Goal: Information Seeking & Learning: Learn about a topic

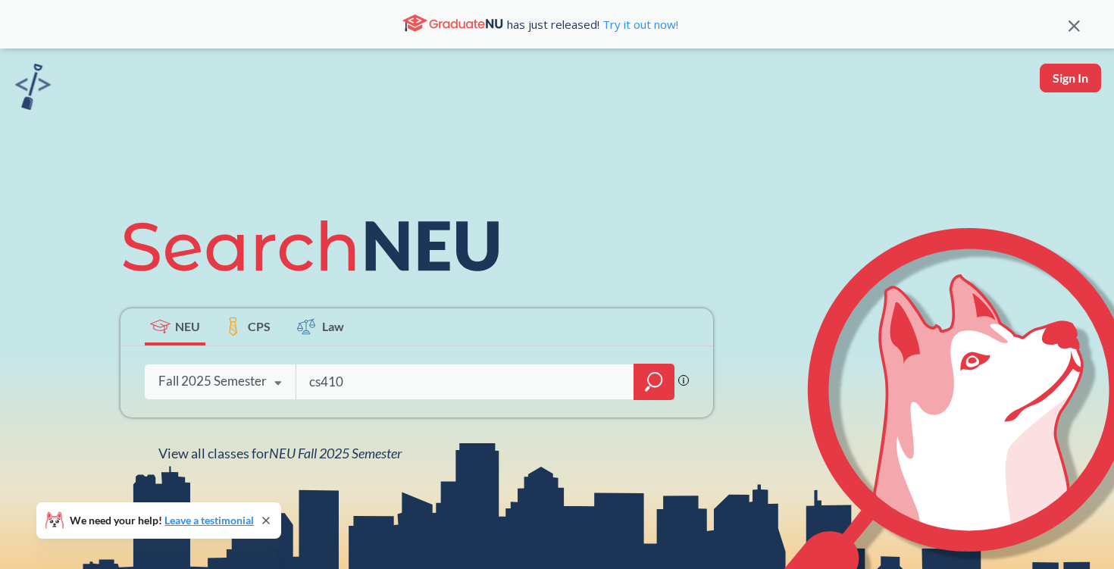
type input "cs4100"
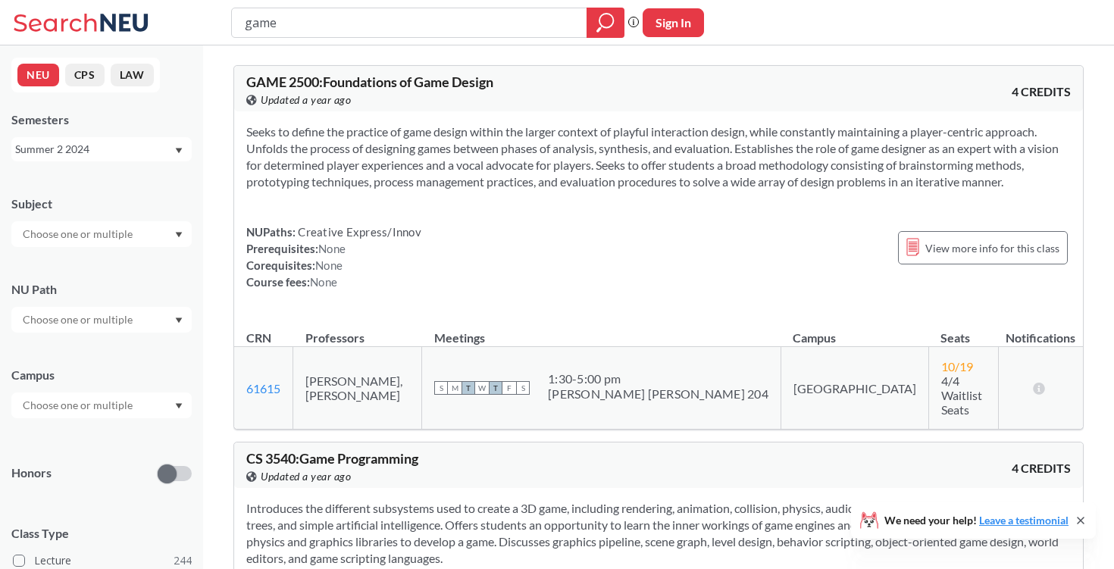
click at [59, 137] on div "Summer 2 2024" at bounding box center [101, 149] width 180 height 24
click at [74, 188] on div "Fall 2025" at bounding box center [105, 182] width 171 height 17
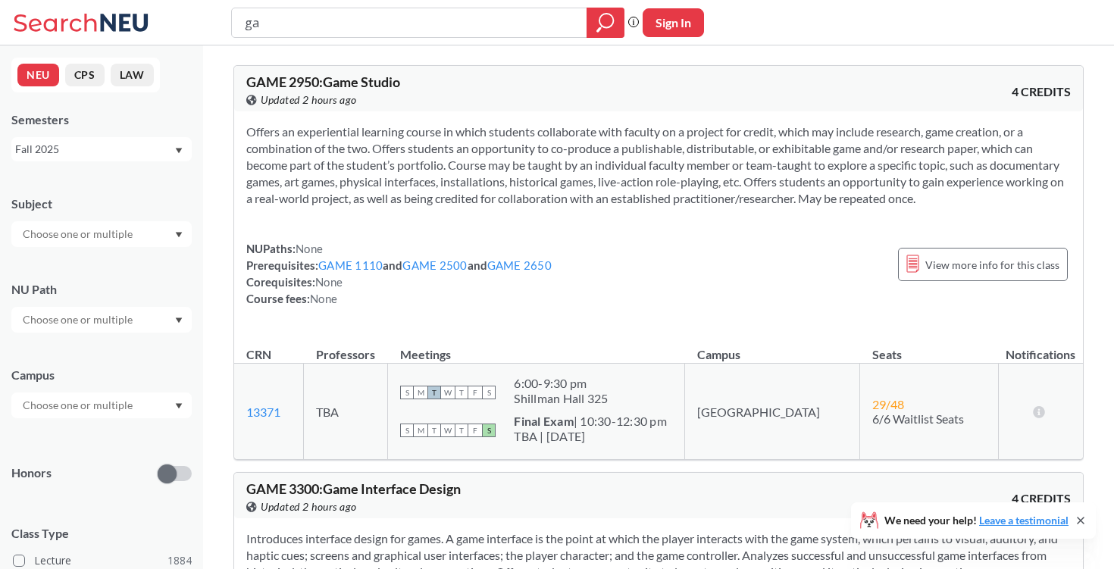
type input "g"
type input "cs4535"
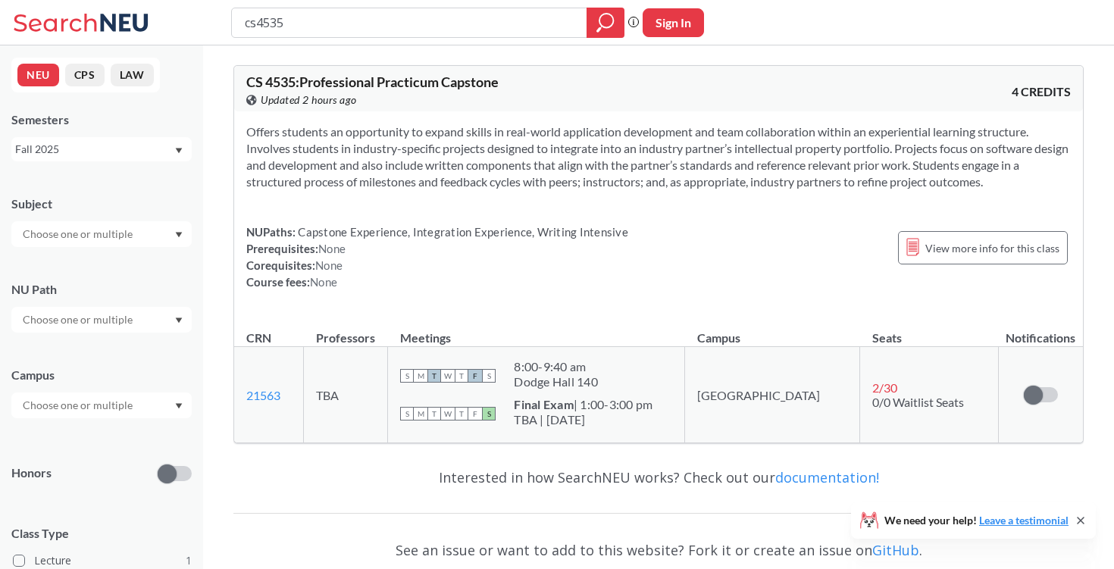
drag, startPoint x: 240, startPoint y: 128, endPoint x: 1007, endPoint y: 182, distance: 768.1
click at [1007, 182] on div "Offers students an opportunity to expand skills in real-world application devel…" at bounding box center [658, 212] width 849 height 203
copy section "Offers students an opportunity to expand skills in real-world application devel…"
click at [801, 195] on div "Offers students an opportunity to expand skills in real-world application devel…" at bounding box center [658, 212] width 849 height 203
click at [370, 44] on div "cs4535 Phrase search guarantees the exact search appears in the results. Ex. If…" at bounding box center [557, 22] width 1114 height 45
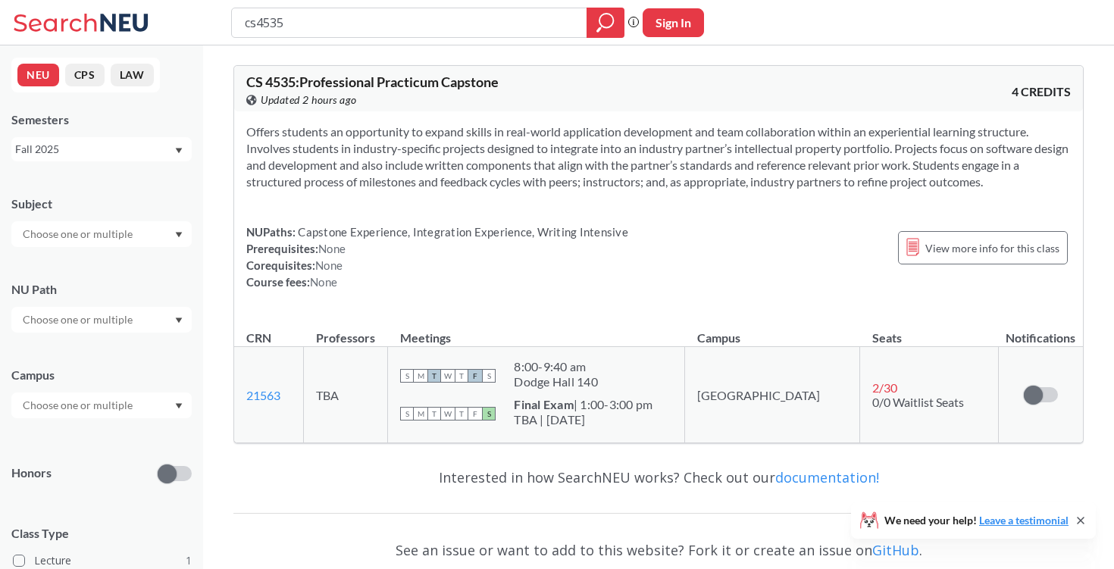
click at [369, 39] on div "cs4535 Phrase search guarantees the exact search appears in the results. Ex. If…" at bounding box center [557, 22] width 1114 height 45
click at [371, 26] on input "cs4535" at bounding box center [409, 23] width 333 height 26
type input "cs4991"
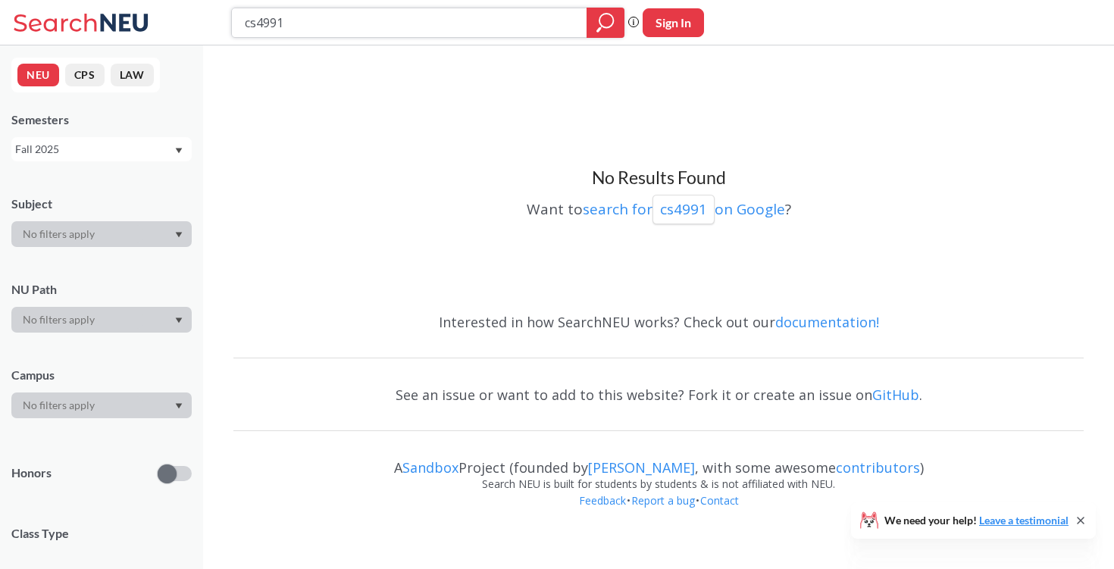
click at [262, 23] on input "cs4991" at bounding box center [409, 23] width 333 height 26
type input "biol4991"
